Goal: Information Seeking & Learning: Learn about a topic

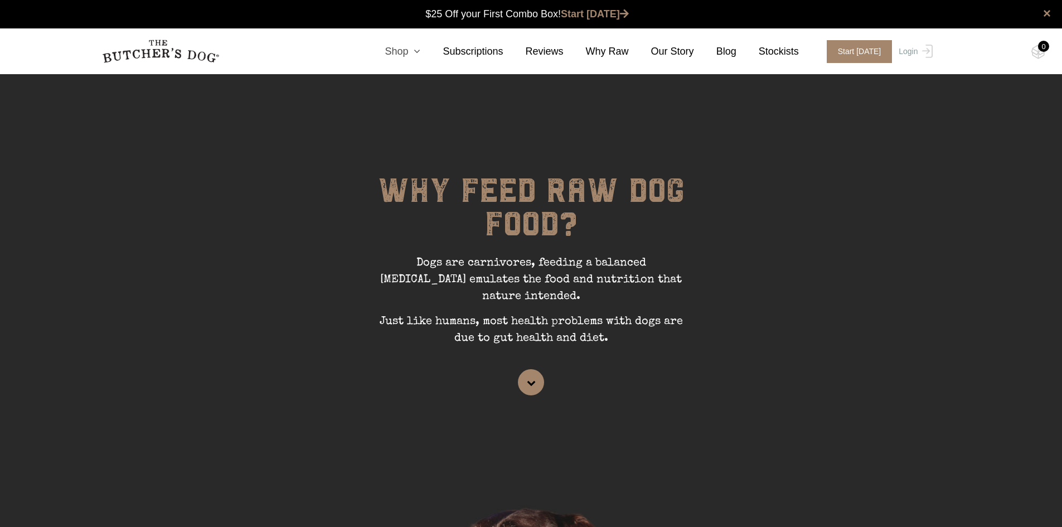
click at [420, 51] on icon at bounding box center [414, 51] width 12 height 10
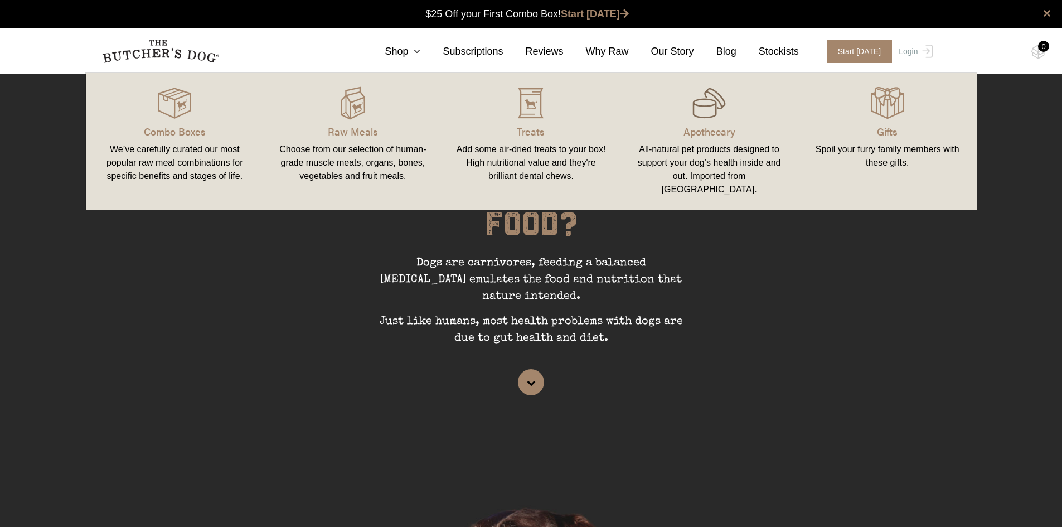
click at [696, 115] on img at bounding box center [709, 102] width 33 height 33
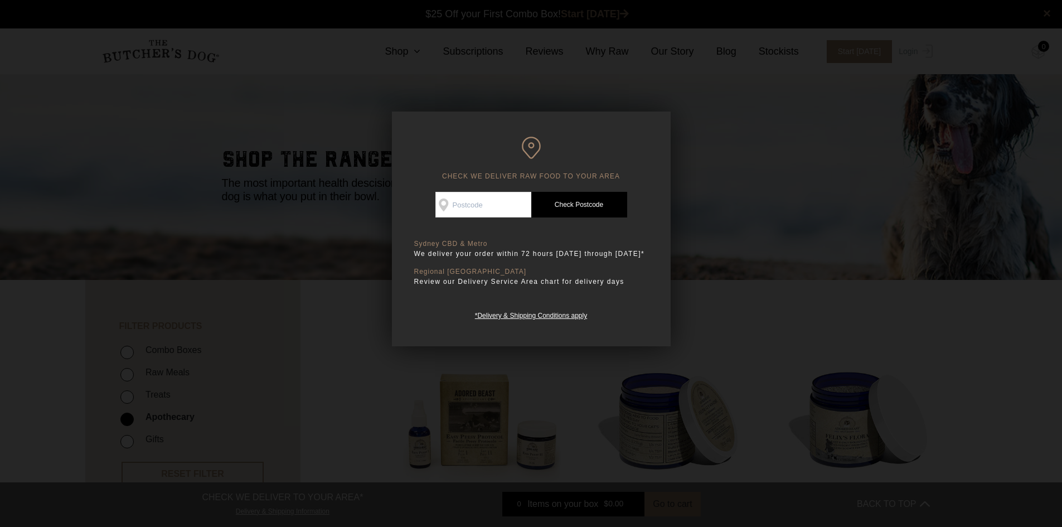
click at [659, 333] on div "CHECK WE DELIVER RAW FOOD TO YOUR AREA Good news! We deliver to your area Check…" at bounding box center [531, 229] width 279 height 235
click at [688, 331] on div at bounding box center [531, 263] width 1062 height 527
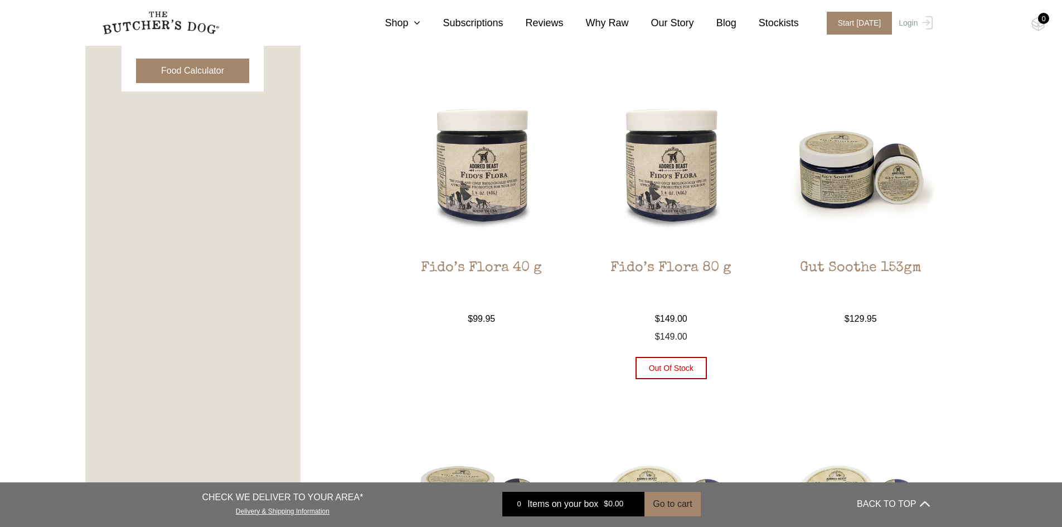
scroll to position [613, 0]
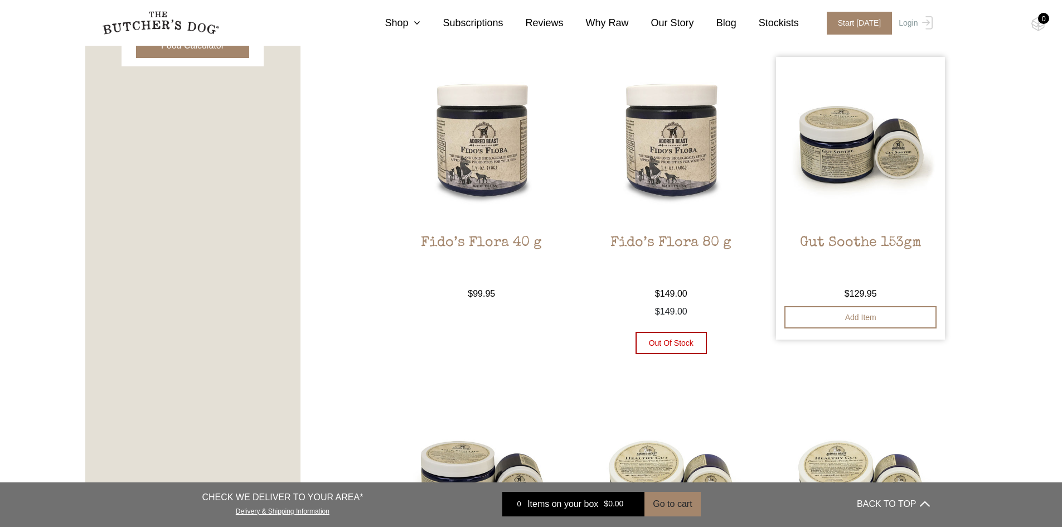
click at [880, 246] on h2 "Gut Soothe 153gm" at bounding box center [860, 261] width 169 height 52
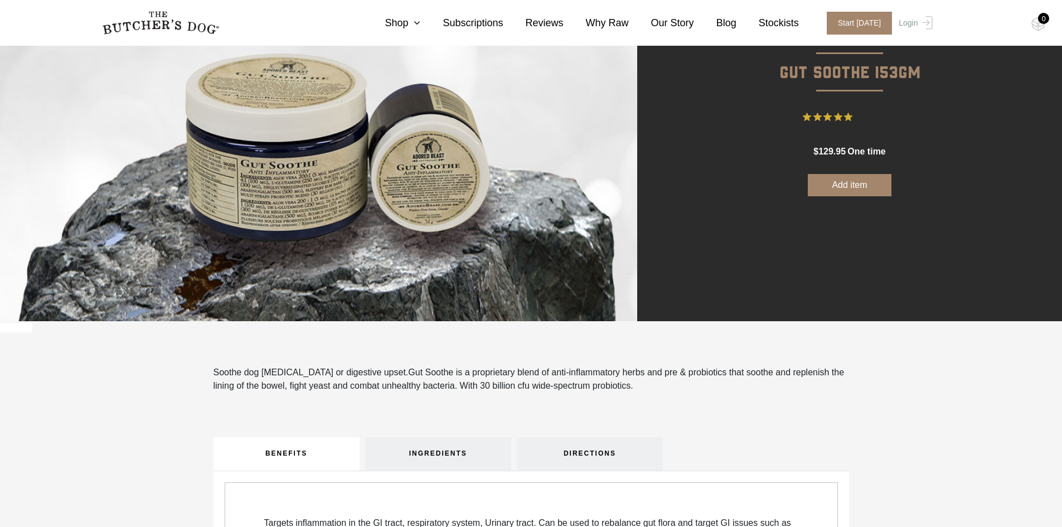
scroll to position [112, 0]
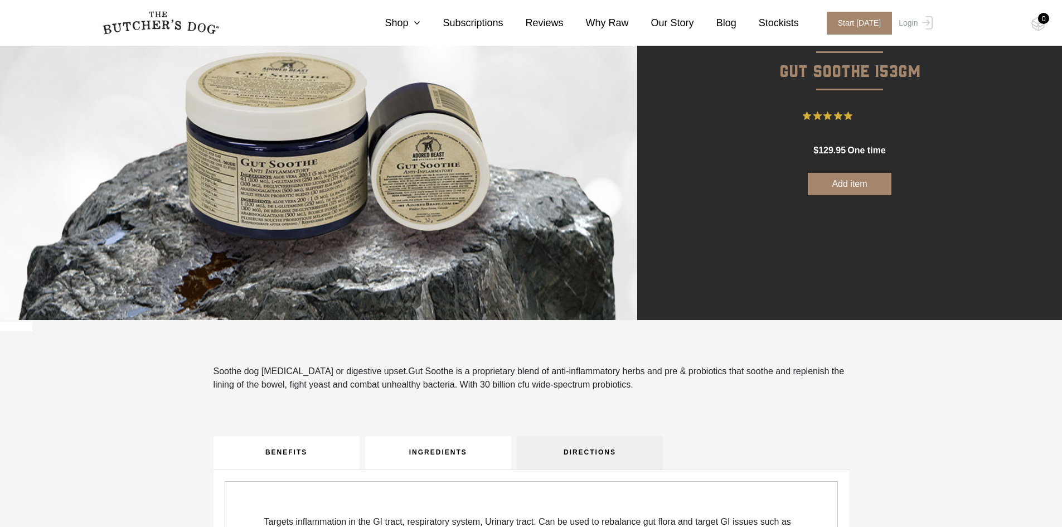
click at [448, 444] on link "INGREDIENTS" at bounding box center [438, 452] width 146 height 33
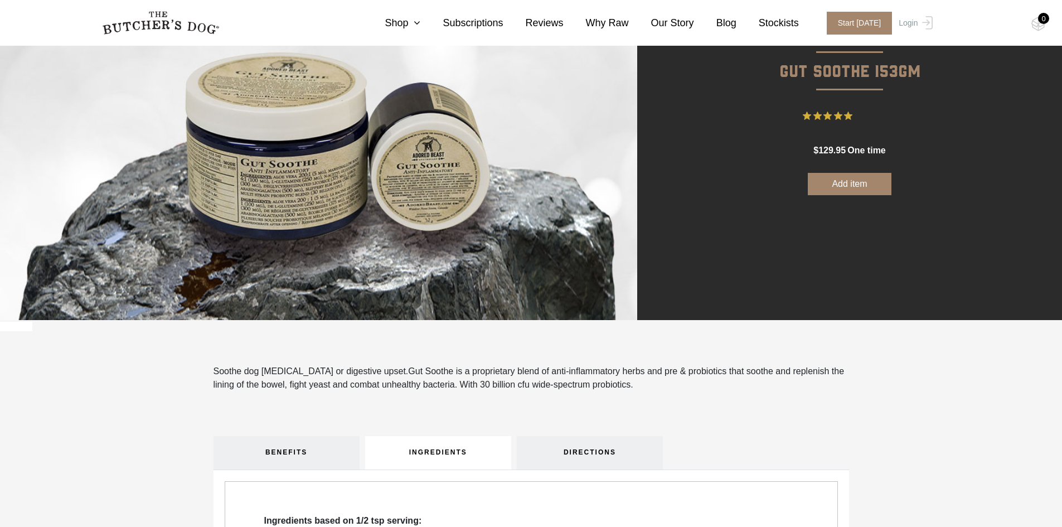
click at [490, 454] on link "INGREDIENTS" at bounding box center [438, 452] width 146 height 33
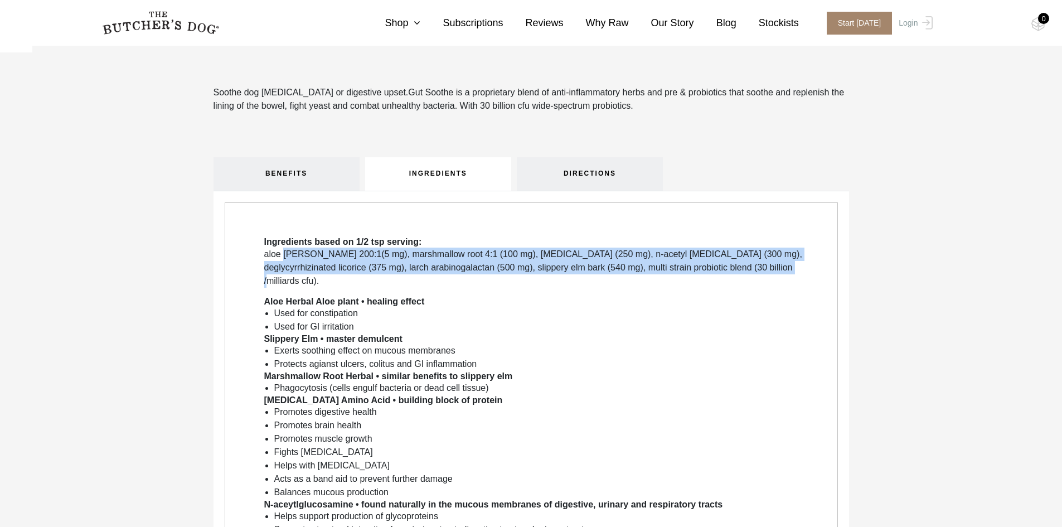
drag, startPoint x: 284, startPoint y: 249, endPoint x: 751, endPoint y: 267, distance: 467.1
click at [751, 267] on p "aloe vera 200:1(5 mg), marshmallow root 4:1 (100 mg), l-glutamine (250 mg), n-a…" at bounding box center [536, 268] width 545 height 40
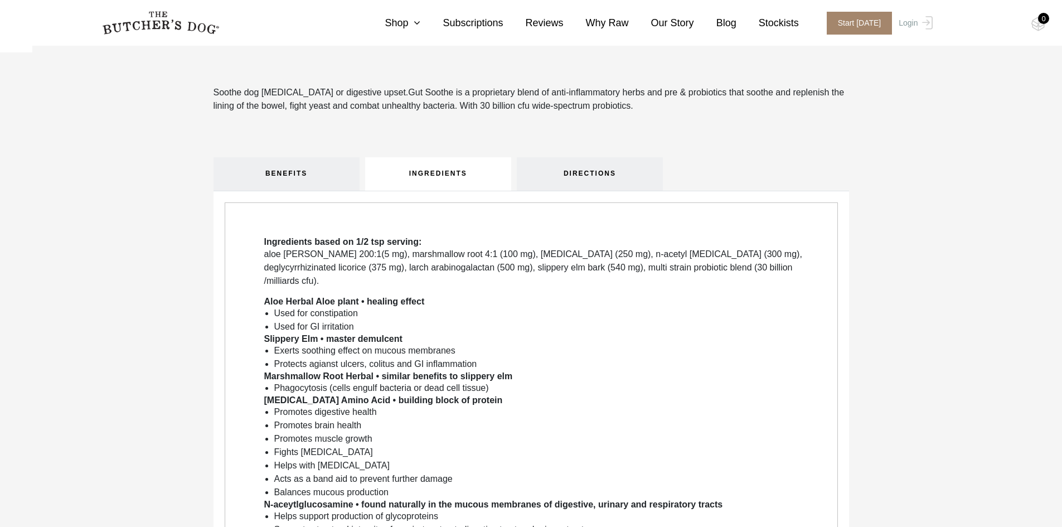
click at [284, 235] on div "Ingredients based on 1/2 tsp serving: aloe vera 200:1(5 mg), marshmallow root 4…" at bounding box center [531, 496] width 613 height 588
drag, startPoint x: 282, startPoint y: 243, endPoint x: 499, endPoint y: 259, distance: 218.1
click at [491, 258] on div "Ingredients based on 1/2 tsp serving: aloe vera 200:1(5 mg), marshmallow root 4…" at bounding box center [536, 490] width 545 height 509
click at [408, 257] on p "aloe vera 200:1(5 mg), marshmallow root 4:1 (100 mg), l-glutamine (250 mg), n-a…" at bounding box center [536, 268] width 545 height 40
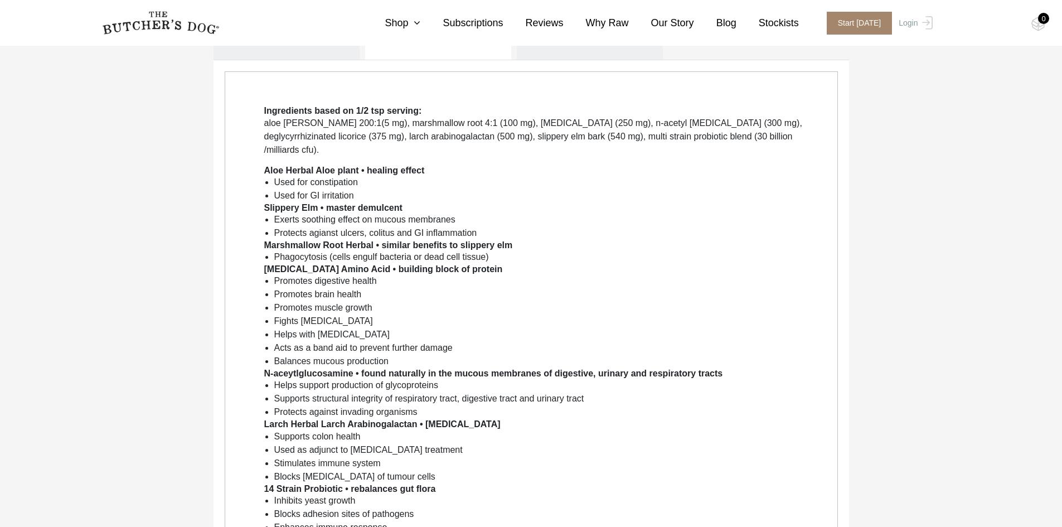
scroll to position [502, 0]
